Goal: Transaction & Acquisition: Book appointment/travel/reservation

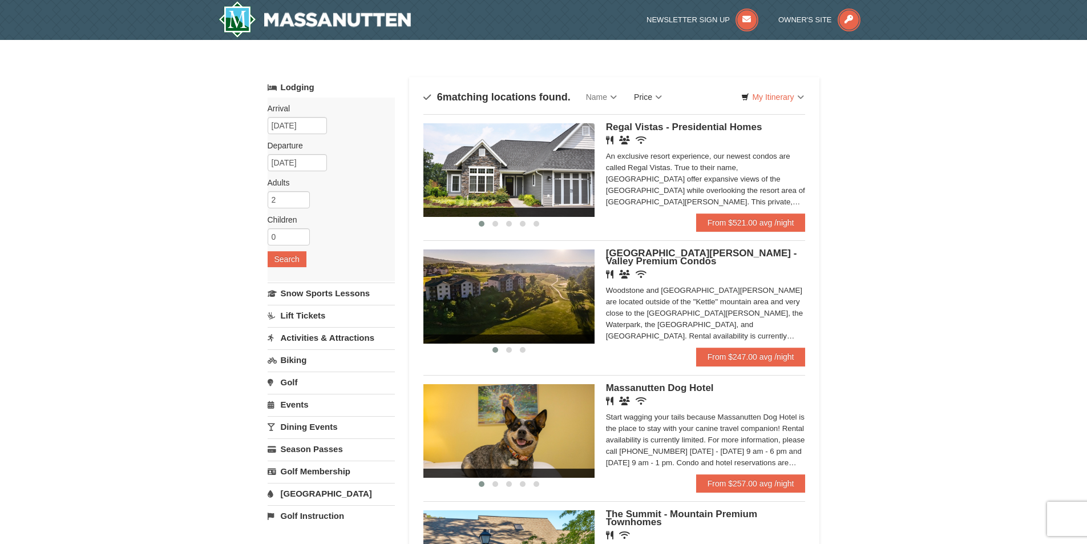
click at [661, 92] on link "Price" at bounding box center [647, 97] width 45 height 23
click at [674, 119] on link "Price (Low to High)" at bounding box center [671, 120] width 91 height 15
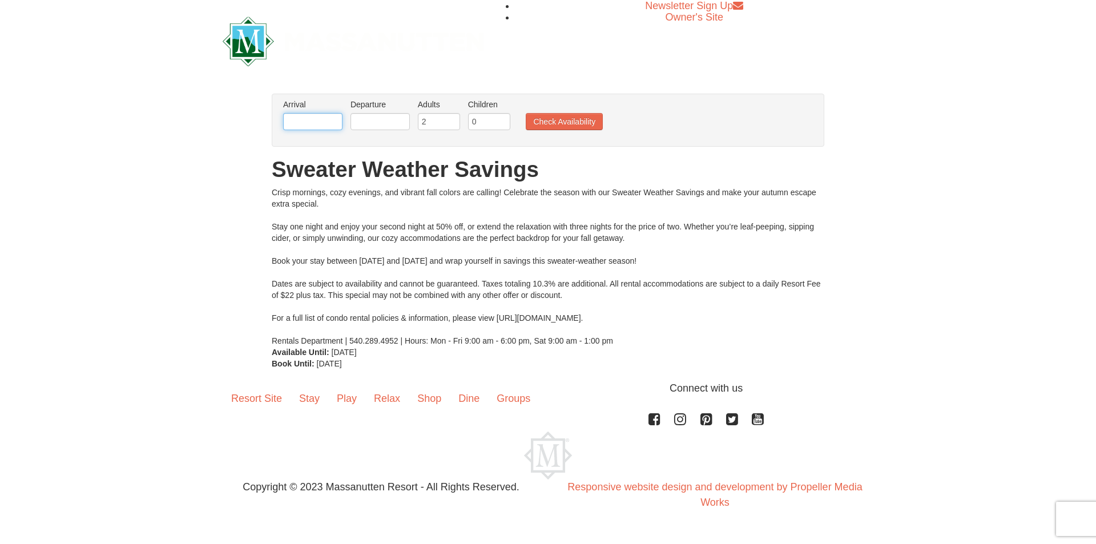
click at [310, 124] on input "text" at bounding box center [312, 121] width 59 height 17
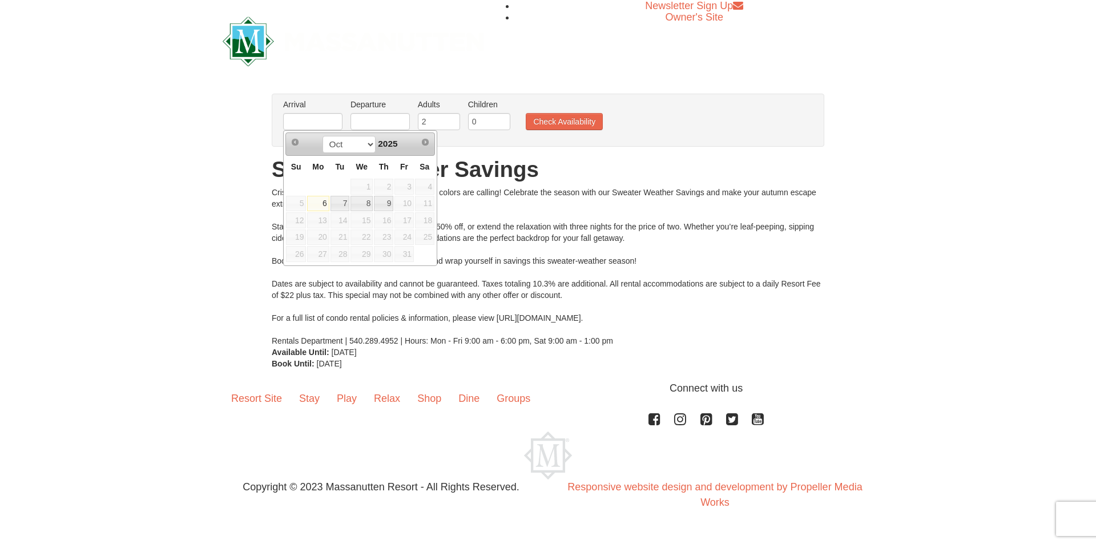
click at [399, 204] on span "10" at bounding box center [403, 204] width 19 height 16
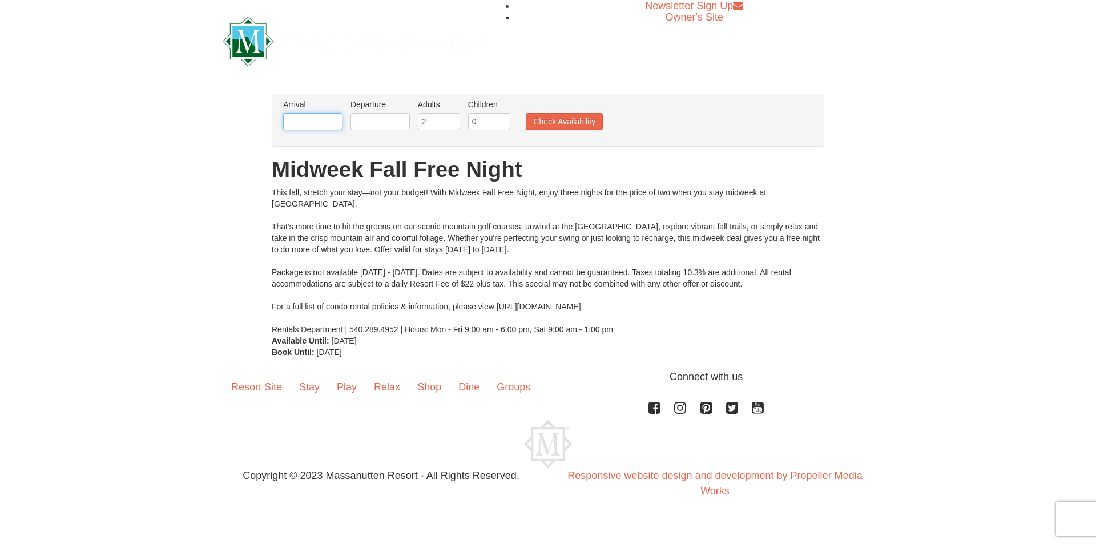
click at [320, 123] on input "text" at bounding box center [312, 121] width 59 height 17
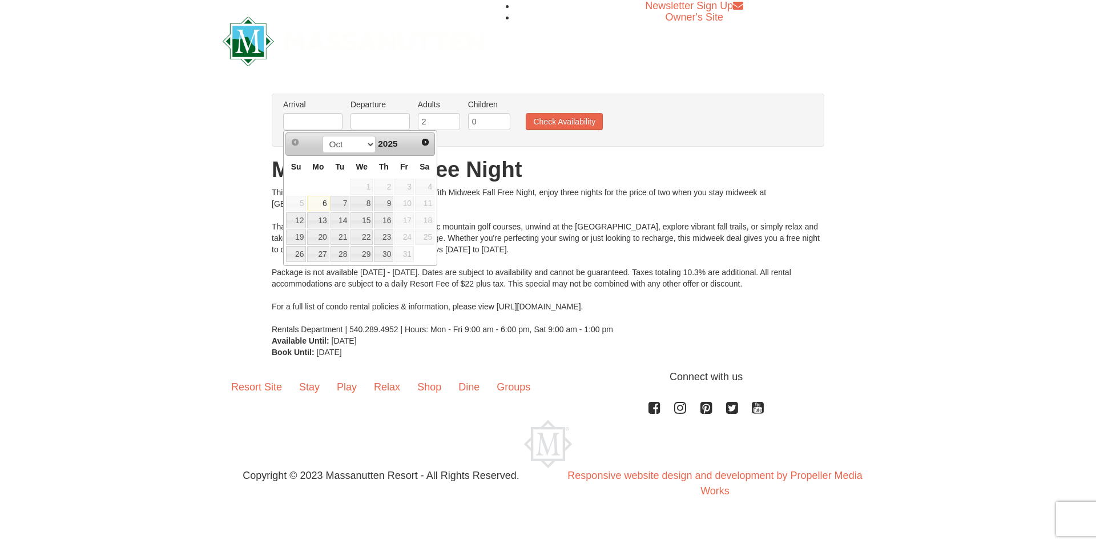
click at [403, 199] on span "10" at bounding box center [403, 204] width 19 height 16
click at [390, 203] on link "9" at bounding box center [383, 204] width 19 height 16
type input "10/09/2025"
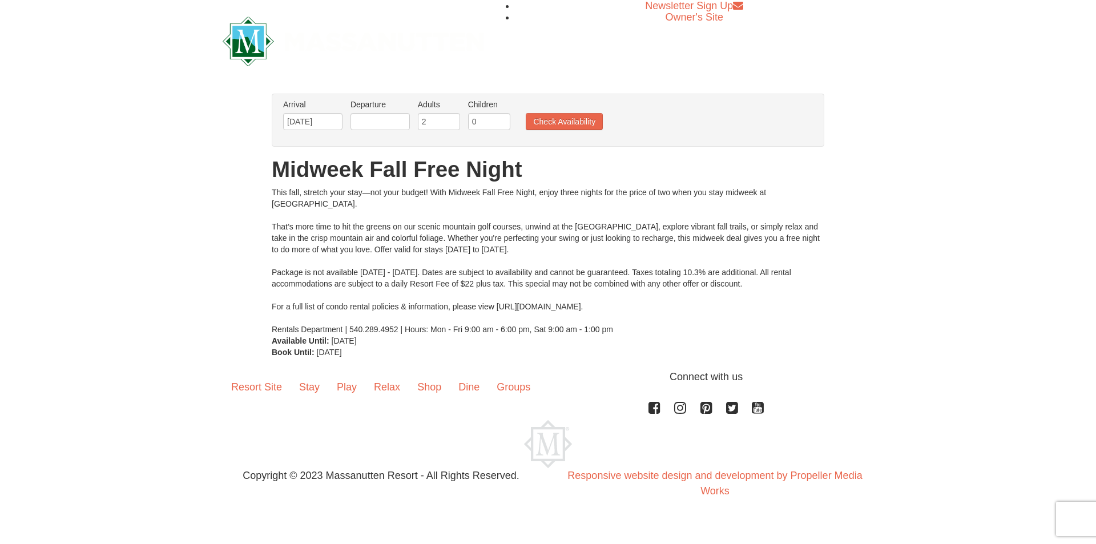
click at [390, 132] on li "Departure Please format dates MM/DD/YYYY Please format dates MM/DD/YYYY" at bounding box center [380, 117] width 65 height 37
click at [390, 119] on input "text" at bounding box center [379, 121] width 59 height 17
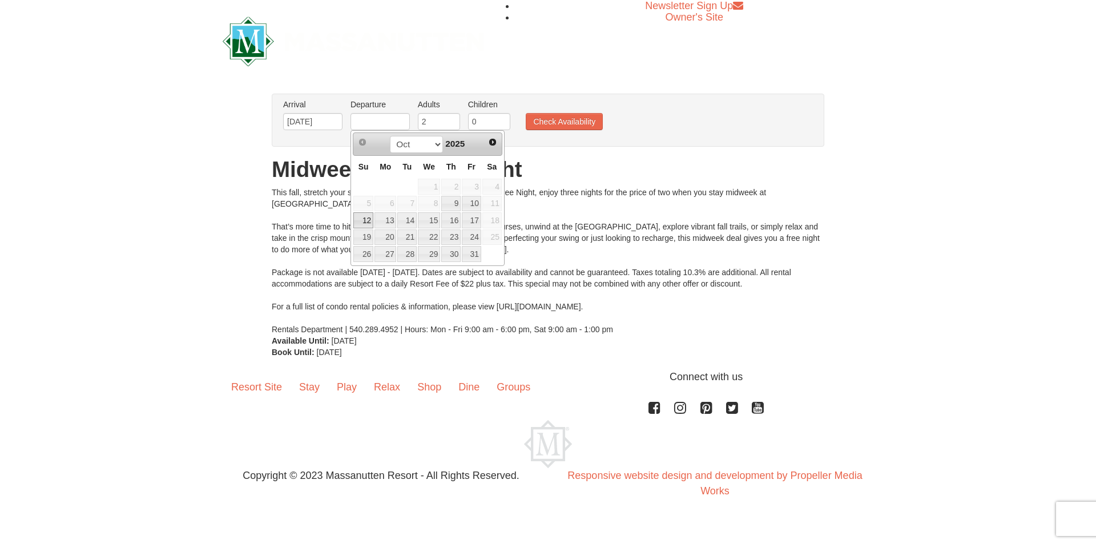
click at [363, 221] on link "12" at bounding box center [363, 220] width 20 height 16
type input "10/12/2025"
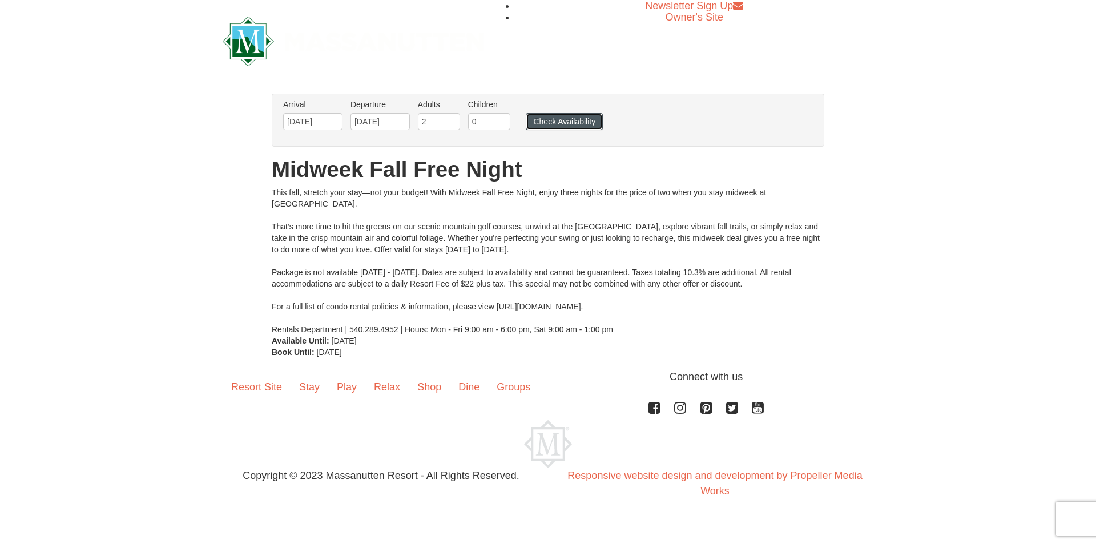
click at [553, 123] on button "Check Availability" at bounding box center [564, 121] width 77 height 17
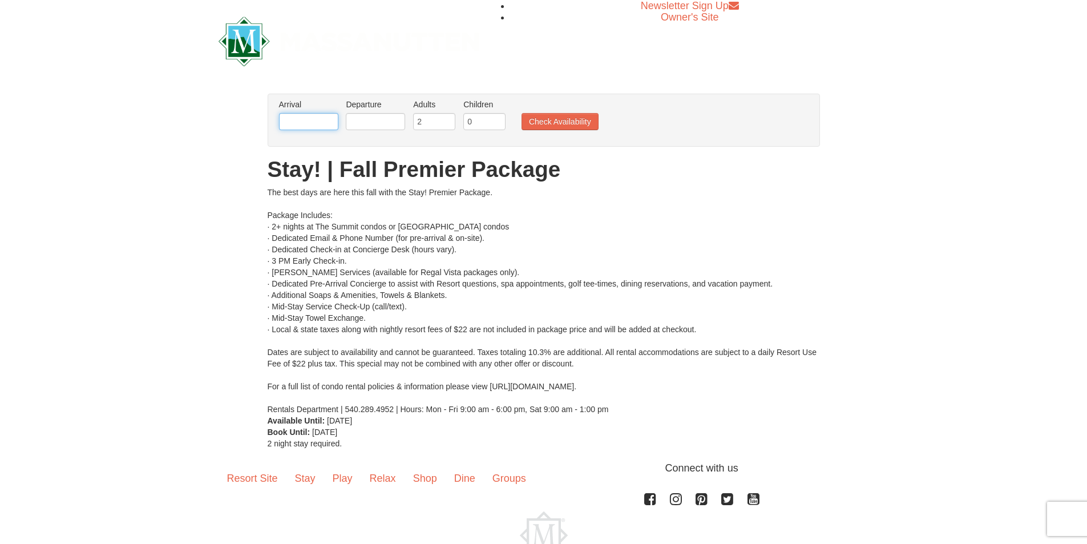
click at [314, 120] on input "text" at bounding box center [308, 121] width 59 height 17
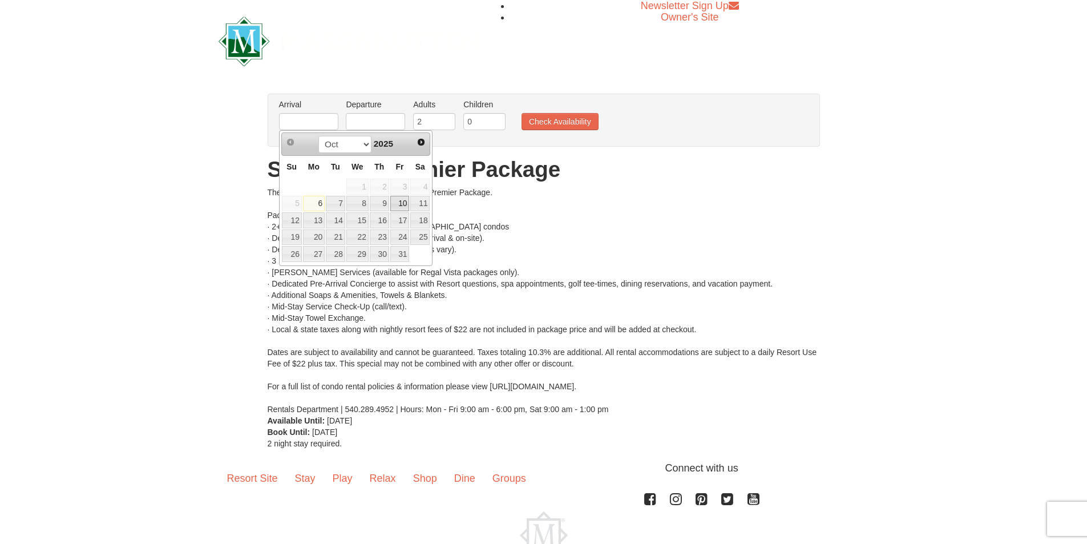
click at [397, 201] on link "10" at bounding box center [399, 204] width 19 height 16
type input "[DATE]"
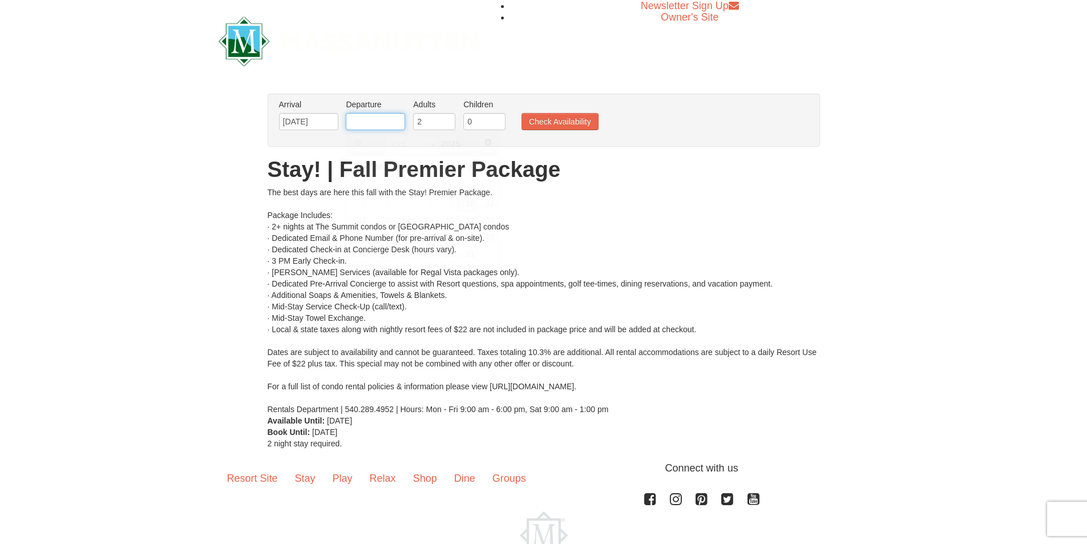
click at [371, 123] on input "text" at bounding box center [375, 121] width 59 height 17
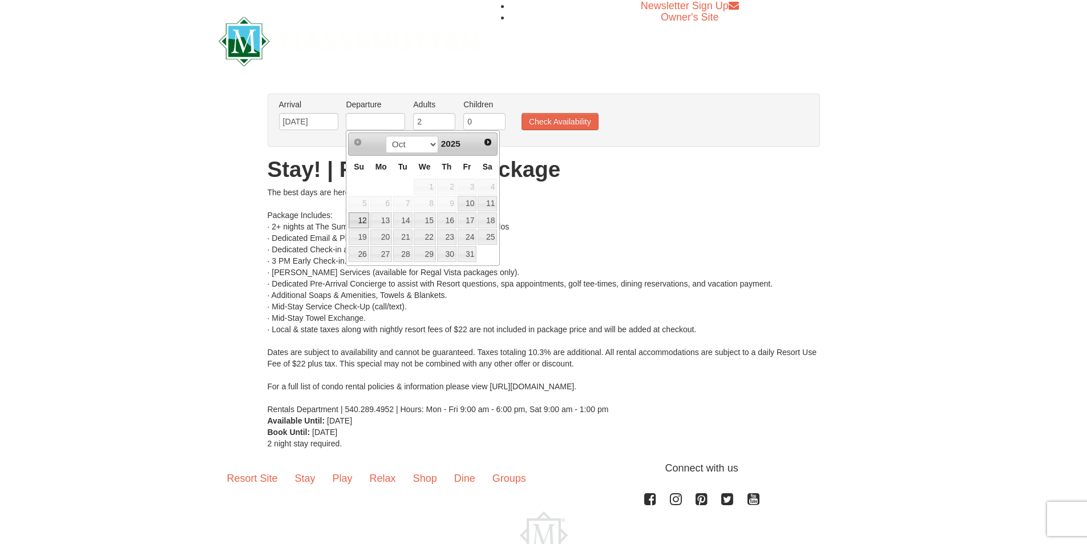
click at [358, 217] on link "12" at bounding box center [359, 220] width 20 height 16
type input "[DATE]"
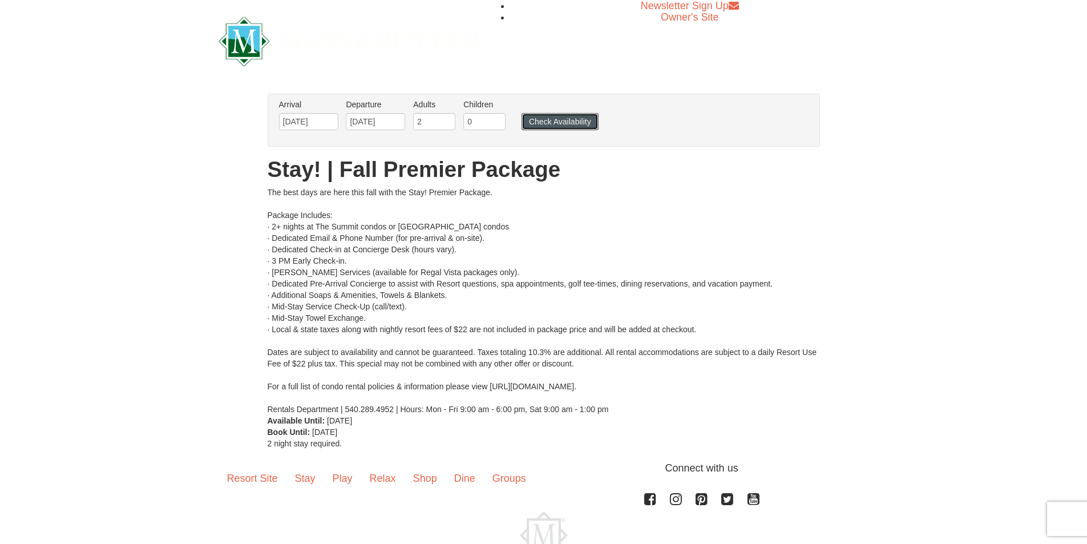
click at [552, 123] on button "Check Availability" at bounding box center [560, 121] width 77 height 17
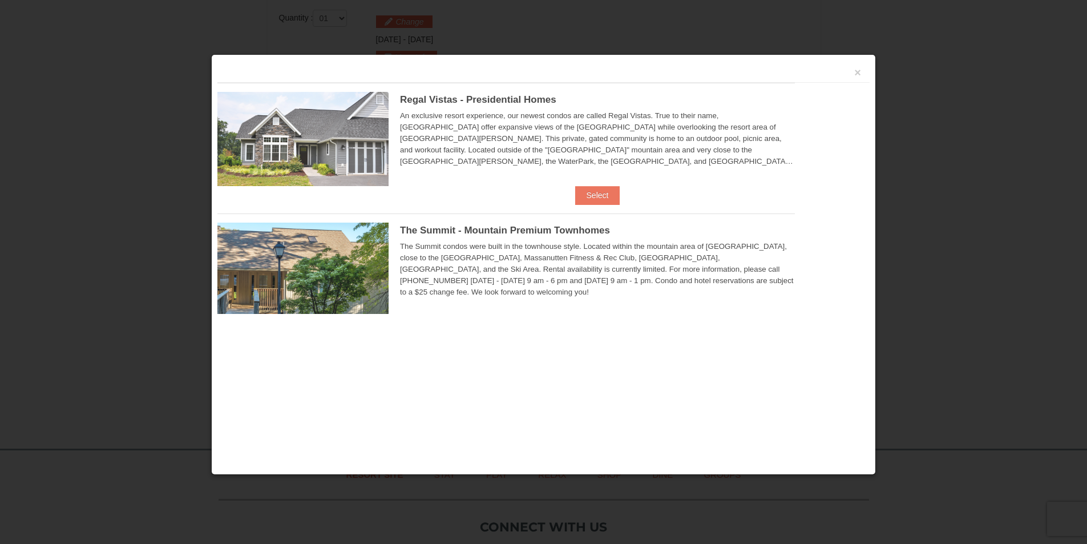
scroll to position [486, 0]
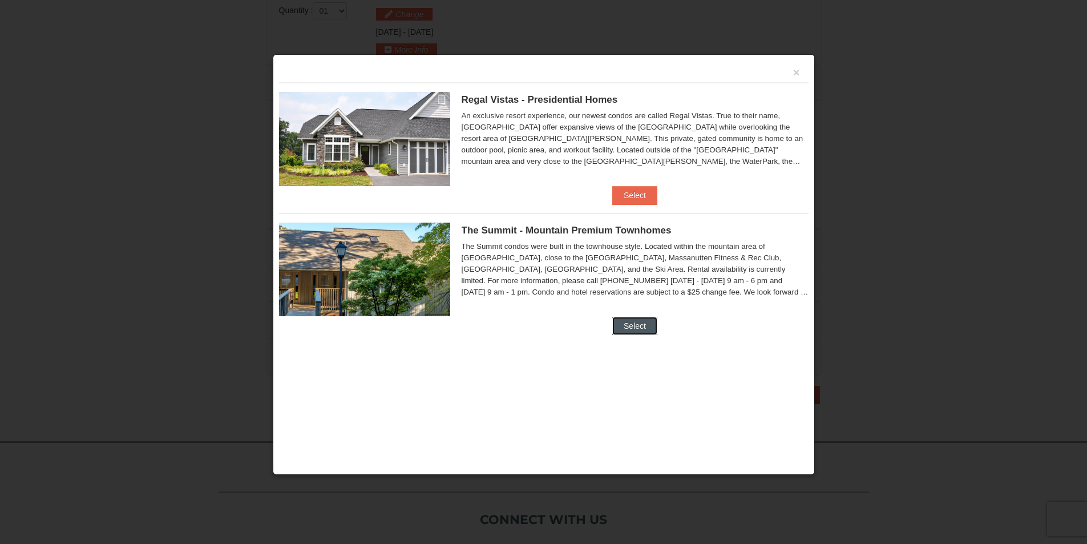
click at [643, 324] on button "Select" at bounding box center [634, 326] width 45 height 18
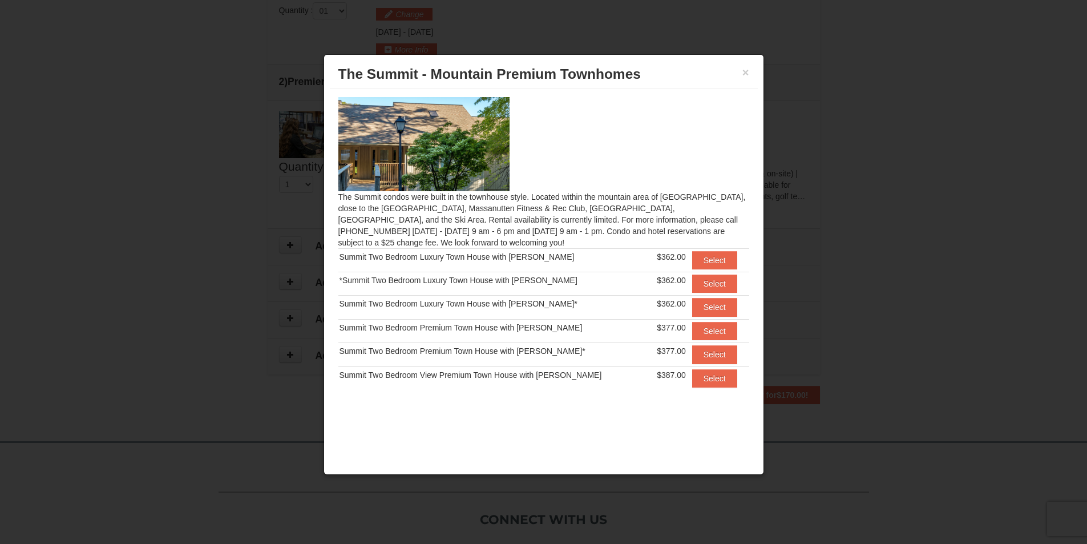
click at [740, 75] on h3 "The Summit - Mountain Premium Townhomes" at bounding box center [543, 74] width 411 height 17
drag, startPoint x: 750, startPoint y: 65, endPoint x: 742, endPoint y: 68, distance: 8.5
click at [750, 66] on div "× The Summit - Mountain Premium Townhomes" at bounding box center [544, 74] width 428 height 28
click at [741, 74] on h3 "The Summit - Mountain Premium Townhomes" at bounding box center [543, 74] width 411 height 17
click at [749, 73] on button "×" at bounding box center [745, 72] width 7 height 11
